Goal: Task Accomplishment & Management: Use online tool/utility

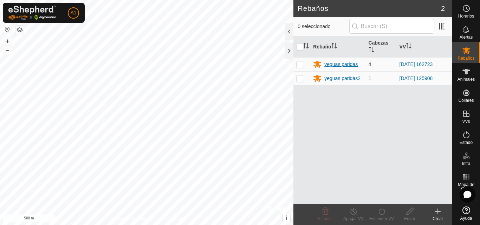
click at [334, 65] on div "yeguas paridas" at bounding box center [340, 64] width 33 height 7
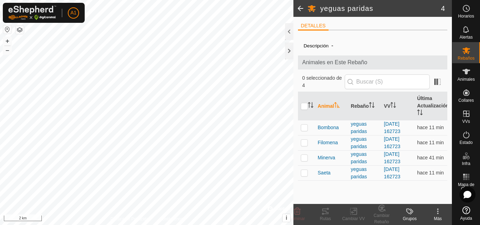
click at [250, 225] on html "A1 Horarios Alertas Rebaños Animales Collares VVs Estado Infra Mapa de Calor Ay…" at bounding box center [240, 112] width 480 height 225
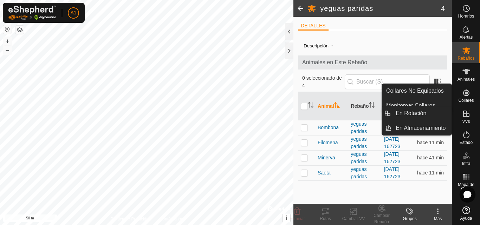
click at [471, 120] on div "VVs" at bounding box center [466, 115] width 28 height 21
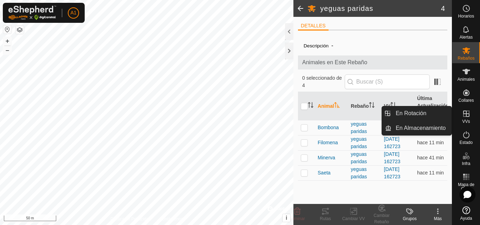
click at [463, 116] on icon at bounding box center [466, 114] width 6 height 6
click at [467, 117] on icon at bounding box center [466, 114] width 6 height 6
click at [426, 107] on link "En Rotación" at bounding box center [421, 113] width 60 height 14
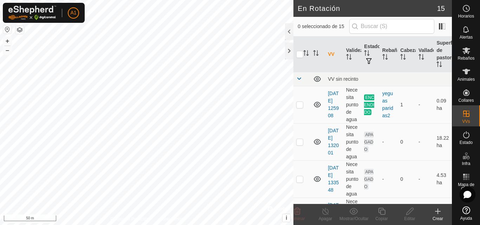
click at [434, 212] on icon at bounding box center [437, 211] width 8 height 8
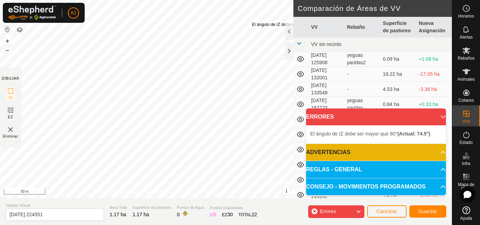
click at [252, 21] on div "El ángulo de IZ debe ser mayor que 80° (Actual: 74.5°) . + – ⇧ i © Mapbox , © O…" at bounding box center [146, 99] width 293 height 198
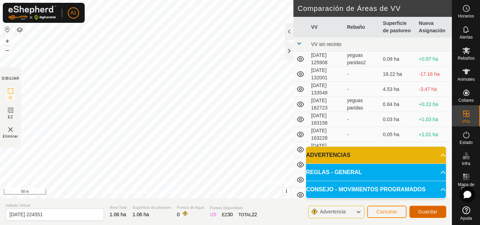
click at [428, 214] on span "Guardar" at bounding box center [427, 212] width 19 height 6
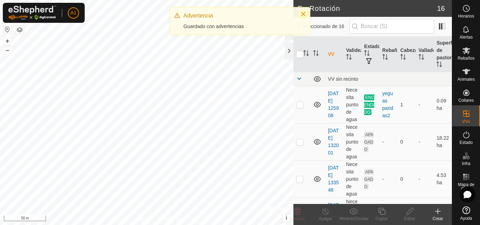
click at [302, 14] on icon "Close" at bounding box center [303, 14] width 5 height 5
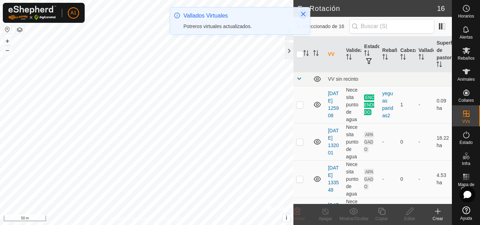
click at [301, 15] on icon "Close" at bounding box center [303, 14] width 6 height 6
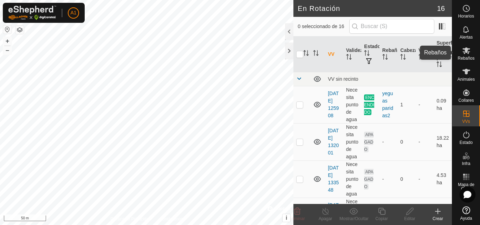
click at [470, 55] on es-mob-svg-icon at bounding box center [466, 50] width 13 height 11
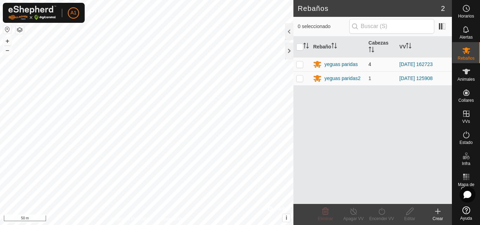
click at [302, 66] on p-checkbox at bounding box center [299, 64] width 7 height 6
checkbox input "true"
click at [385, 209] on icon at bounding box center [381, 211] width 9 height 8
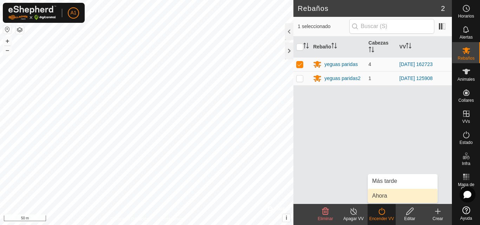
click at [385, 195] on link "Ahora" at bounding box center [403, 196] width 70 height 14
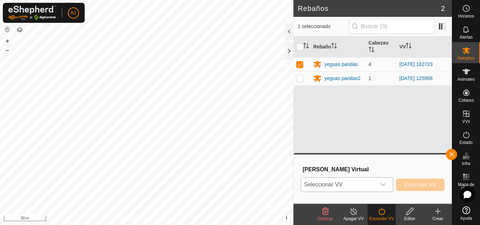
click at [380, 185] on div "dropdown trigger" at bounding box center [383, 185] width 14 height 14
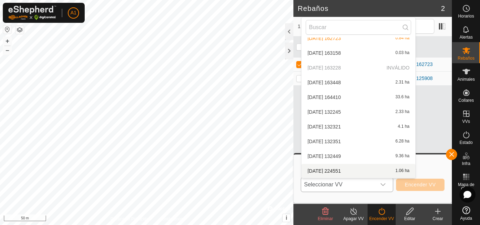
scroll to position [79, 0]
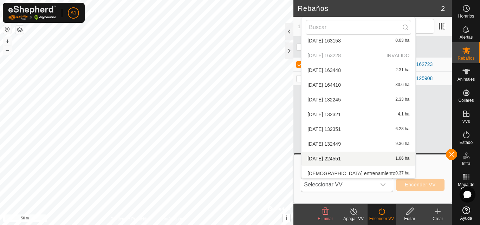
click at [326, 156] on li "[DATE] 224551 1.06 ha" at bounding box center [358, 159] width 114 height 14
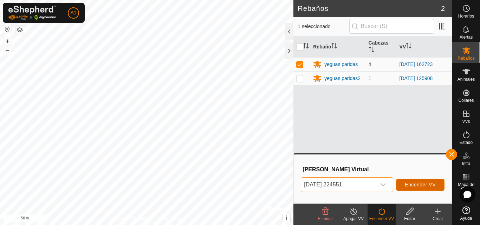
click at [429, 185] on span "Encender VV" at bounding box center [419, 185] width 31 height 6
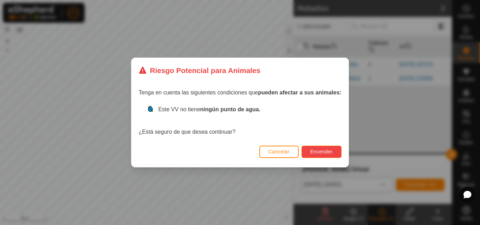
click at [320, 149] on span "Encender" at bounding box center [321, 152] width 22 height 6
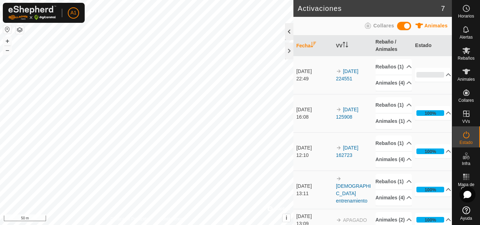
click at [289, 34] on div at bounding box center [289, 31] width 8 height 17
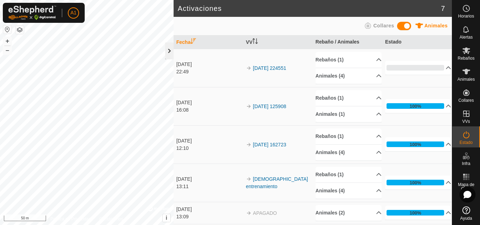
click at [169, 51] on div at bounding box center [169, 50] width 8 height 17
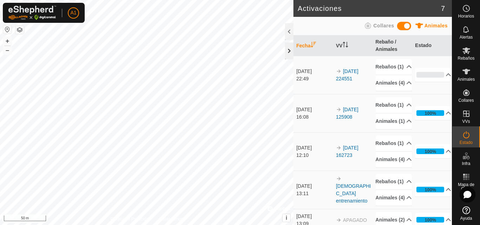
click at [288, 55] on div at bounding box center [289, 50] width 8 height 17
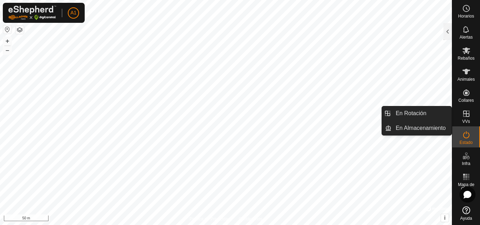
click at [469, 112] on icon at bounding box center [466, 114] width 8 height 8
click at [464, 141] on span "Estado" at bounding box center [465, 142] width 13 height 4
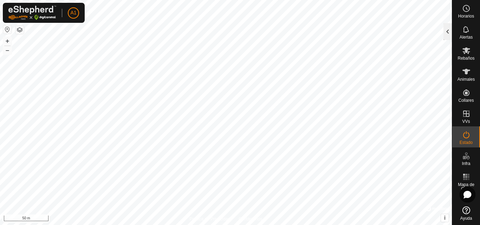
click at [445, 33] on div at bounding box center [447, 31] width 8 height 17
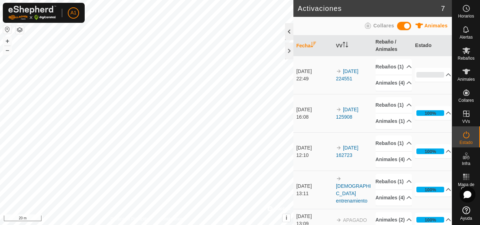
click at [287, 34] on div at bounding box center [289, 31] width 8 height 17
click at [293, 34] on div "Activaciones 7 Animales Collares Fecha VV Rebaño / Animales Estado [DATE] 22:49…" at bounding box center [372, 112] width 158 height 225
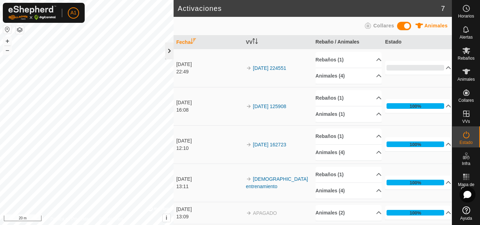
click at [170, 48] on div at bounding box center [169, 50] width 8 height 17
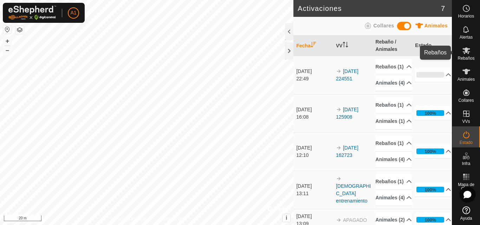
click at [465, 58] on span "Rebaños" at bounding box center [465, 58] width 17 height 4
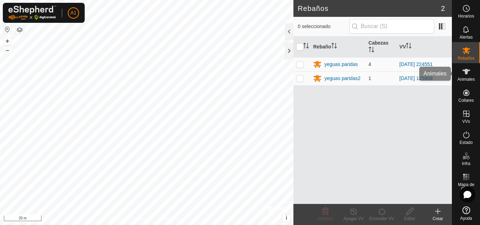
click at [466, 75] on icon at bounding box center [466, 71] width 8 height 8
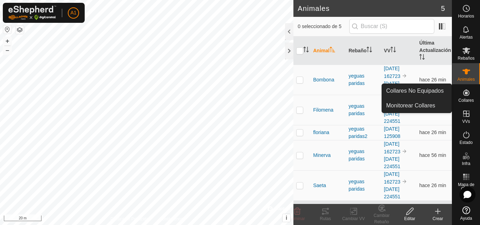
click at [468, 96] on icon at bounding box center [466, 92] width 8 height 8
click at [468, 94] on icon at bounding box center [466, 92] width 8 height 8
click at [432, 101] on link "Monitorear Collares" at bounding box center [417, 106] width 70 height 14
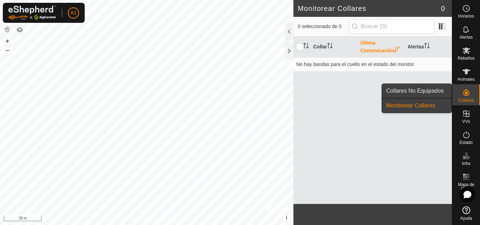
click at [430, 88] on link "Collares No Equipados" at bounding box center [417, 91] width 70 height 14
